Goal: Find specific page/section: Find specific page/section

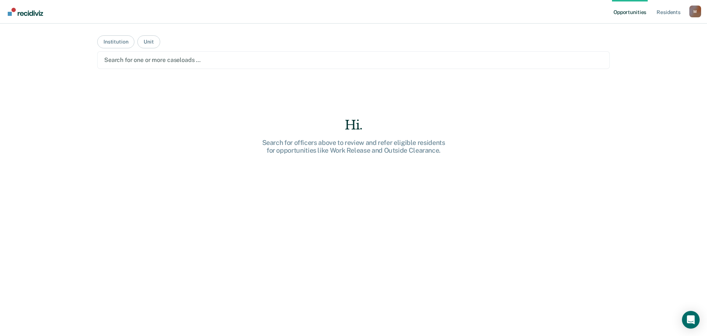
click at [201, 61] on div at bounding box center [353, 60] width 499 height 8
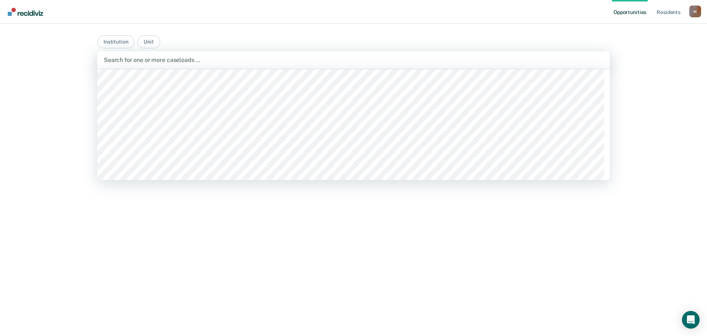
scroll to position [5381, 0]
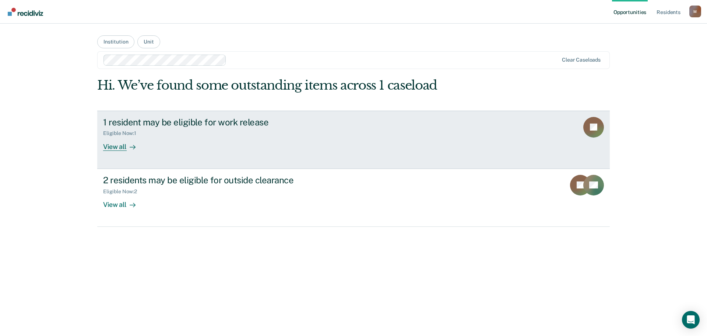
click at [124, 148] on div "View all" at bounding box center [123, 143] width 41 height 14
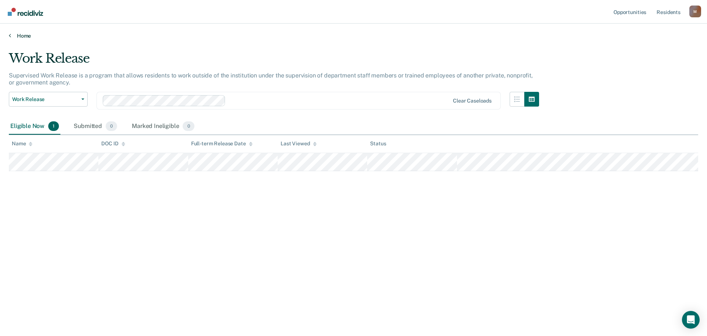
click at [16, 34] on link "Home" at bounding box center [354, 35] width 690 height 7
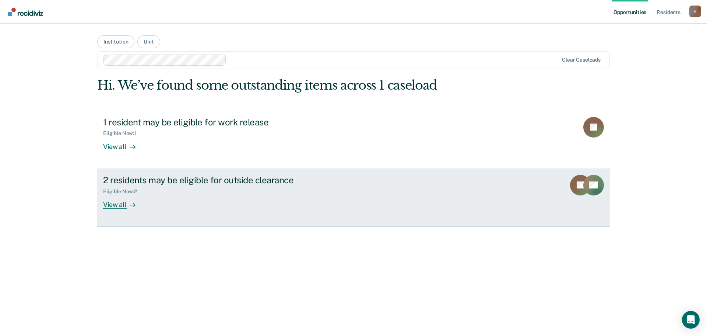
click at [123, 203] on div "View all" at bounding box center [123, 201] width 41 height 14
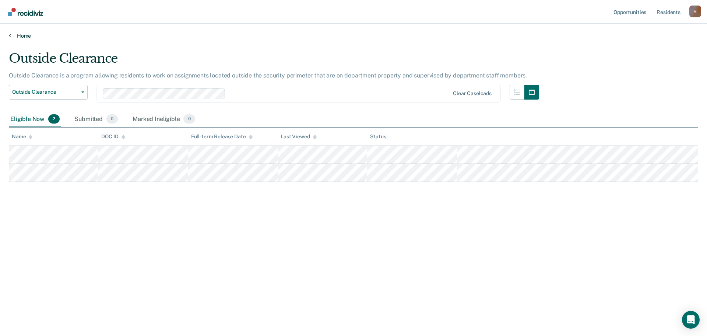
click at [21, 36] on link "Home" at bounding box center [354, 35] width 690 height 7
